Goal: Navigation & Orientation: Find specific page/section

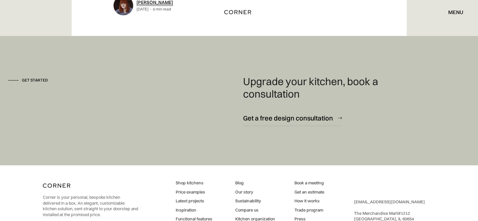
scroll to position [6761, 0]
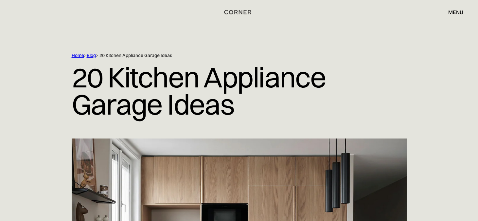
click at [76, 70] on h1 "20 Kitchen Appliance Garage Ideas" at bounding box center [239, 91] width 335 height 64
click at [453, 9] on div "menu" at bounding box center [455, 11] width 15 height 5
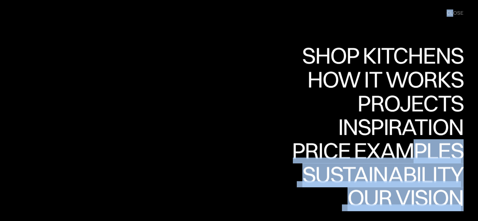
drag, startPoint x: 452, startPoint y: 8, endPoint x: 416, endPoint y: 129, distance: 126.3
click at [416, 20] on div "Shop Kitchens Shop Kitchens How it works How it works Projects Projects Inspira…" at bounding box center [239, 13] width 478 height 13
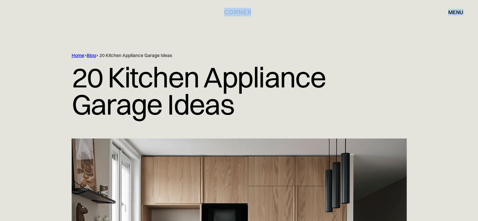
click at [451, 9] on div "menu" at bounding box center [455, 11] width 15 height 5
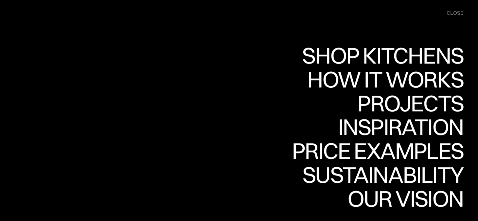
scroll to position [678, 0]
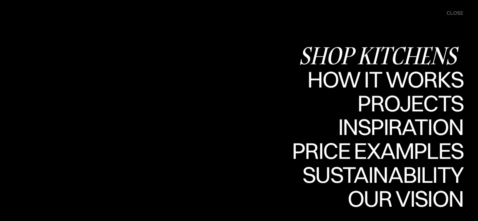
click at [406, 58] on div "Shop Kitchens" at bounding box center [381, 55] width 165 height 23
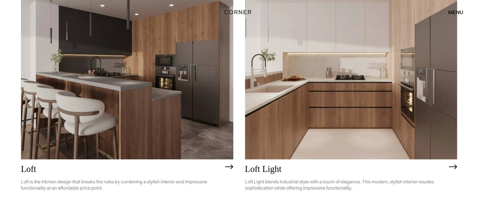
scroll to position [1787, 0]
